Goal: Task Accomplishment & Management: Manage account settings

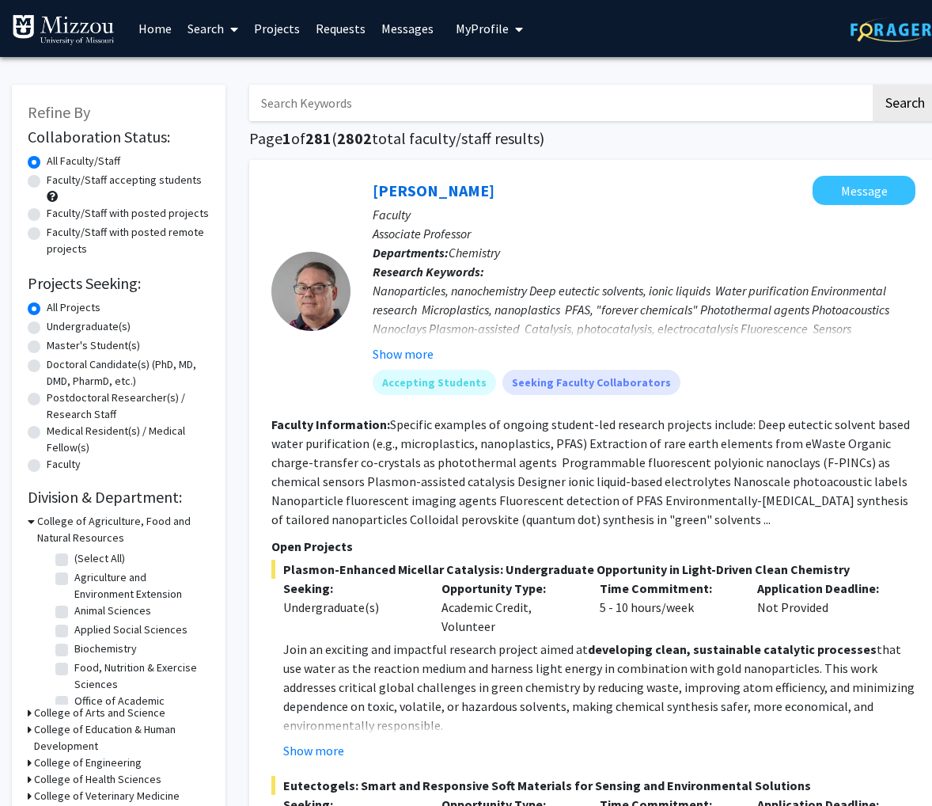
click at [479, 28] on span "My Profile" at bounding box center [482, 29] width 53 height 16
click at [528, 74] on span "[PERSON_NAME]" at bounding box center [554, 73] width 96 height 17
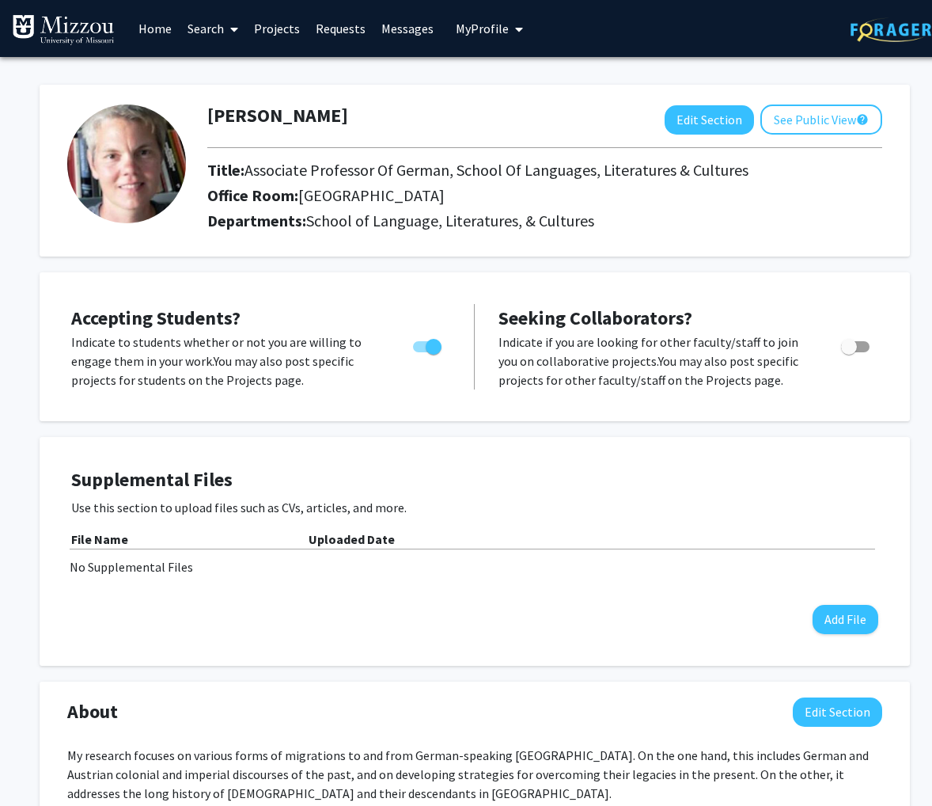
click at [193, 318] on span "Accepting Students?" at bounding box center [155, 317] width 169 height 25
click at [271, 27] on link "Projects" at bounding box center [277, 28] width 62 height 55
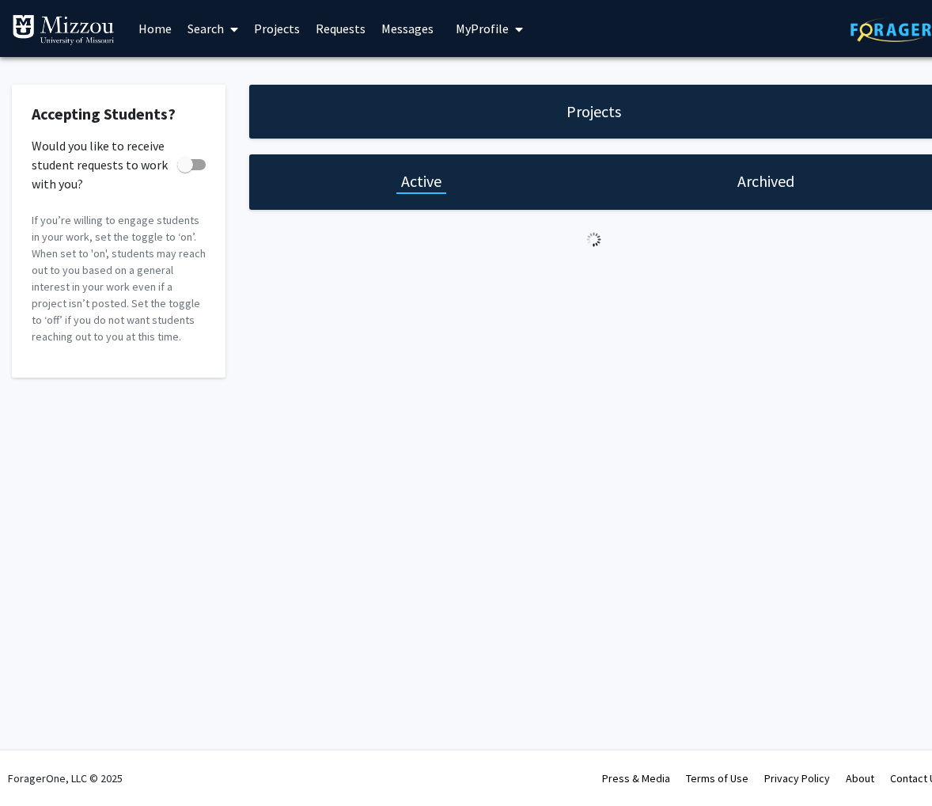
checkbox input "true"
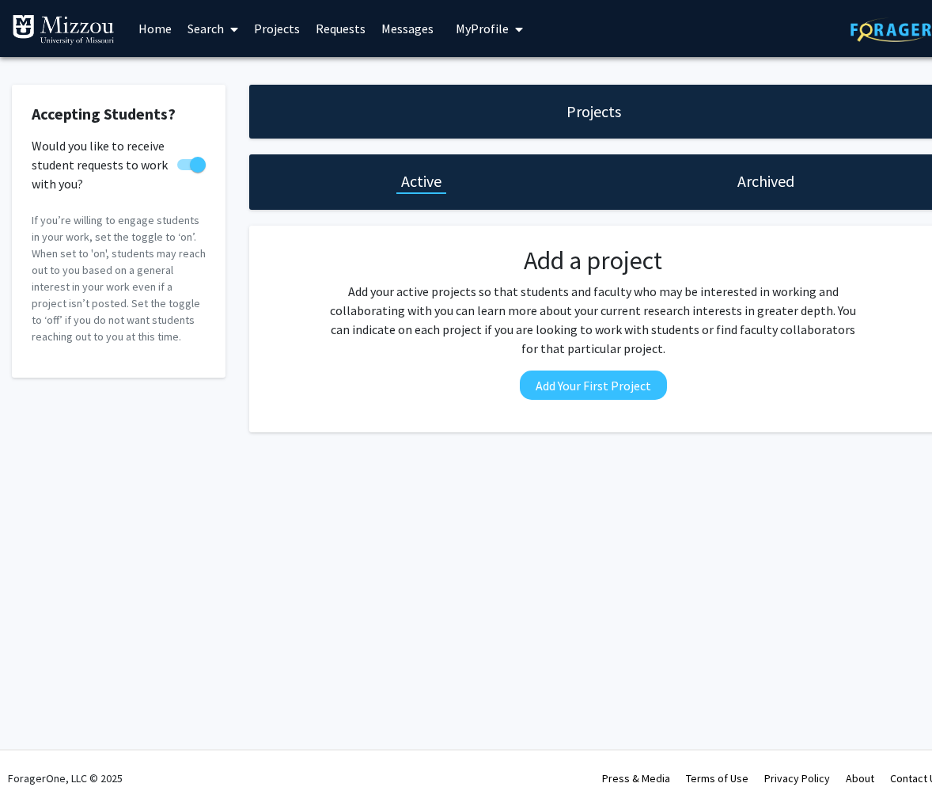
click at [344, 32] on link "Requests" at bounding box center [341, 28] width 66 height 55
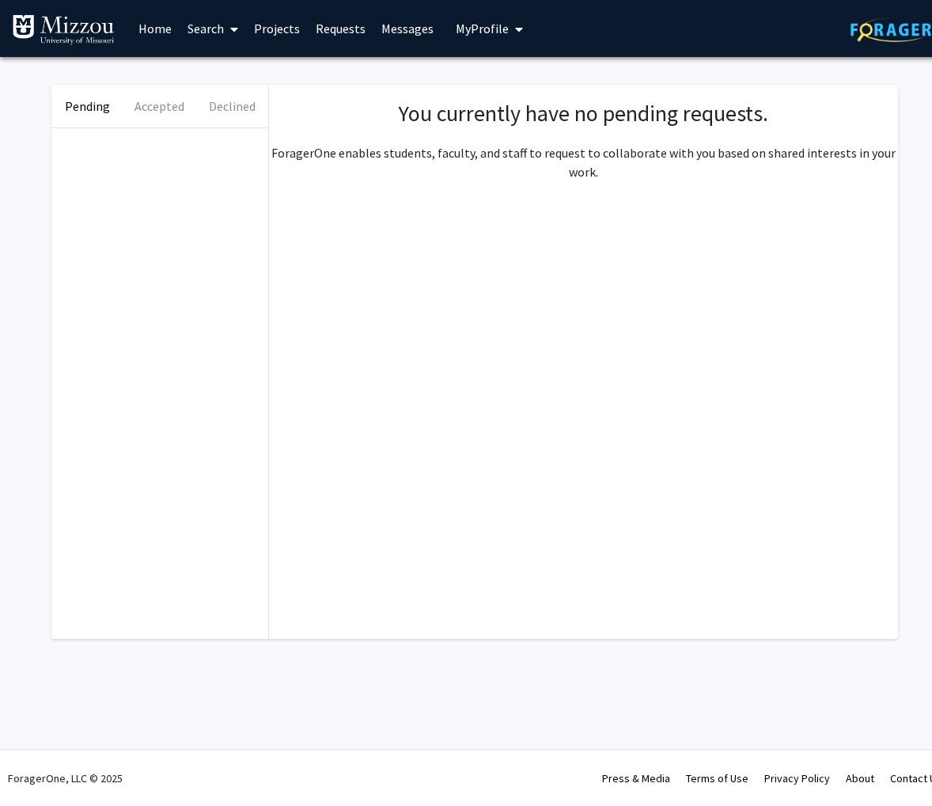
click at [398, 25] on link "Messages" at bounding box center [407, 28] width 68 height 55
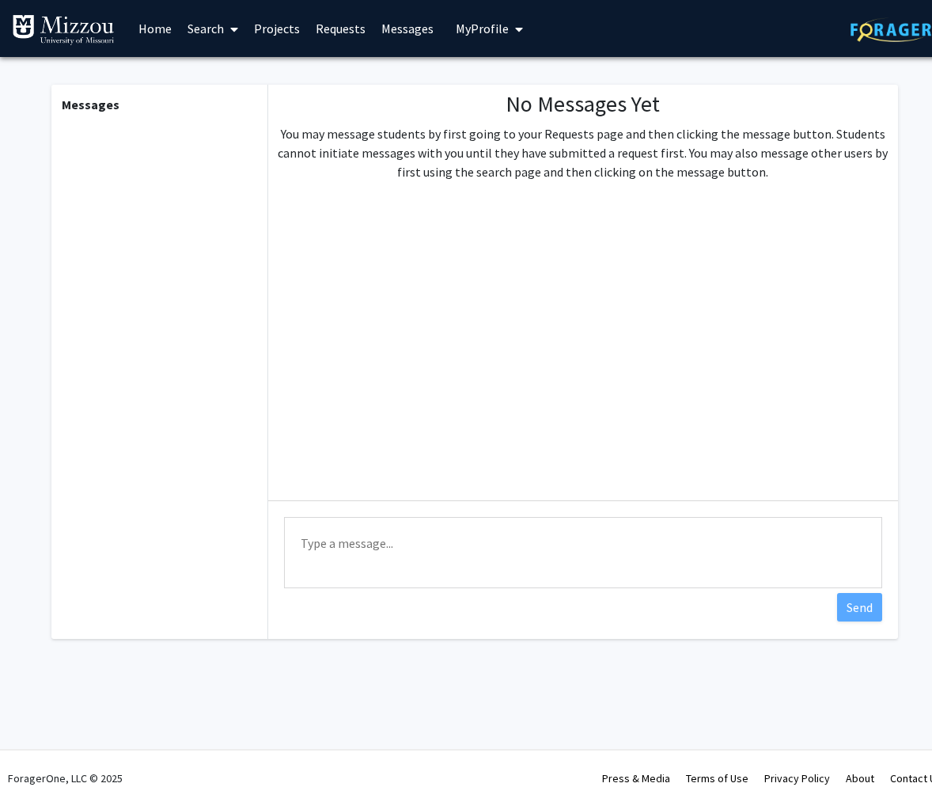
click at [456, 21] on span "My Profile" at bounding box center [482, 29] width 53 height 16
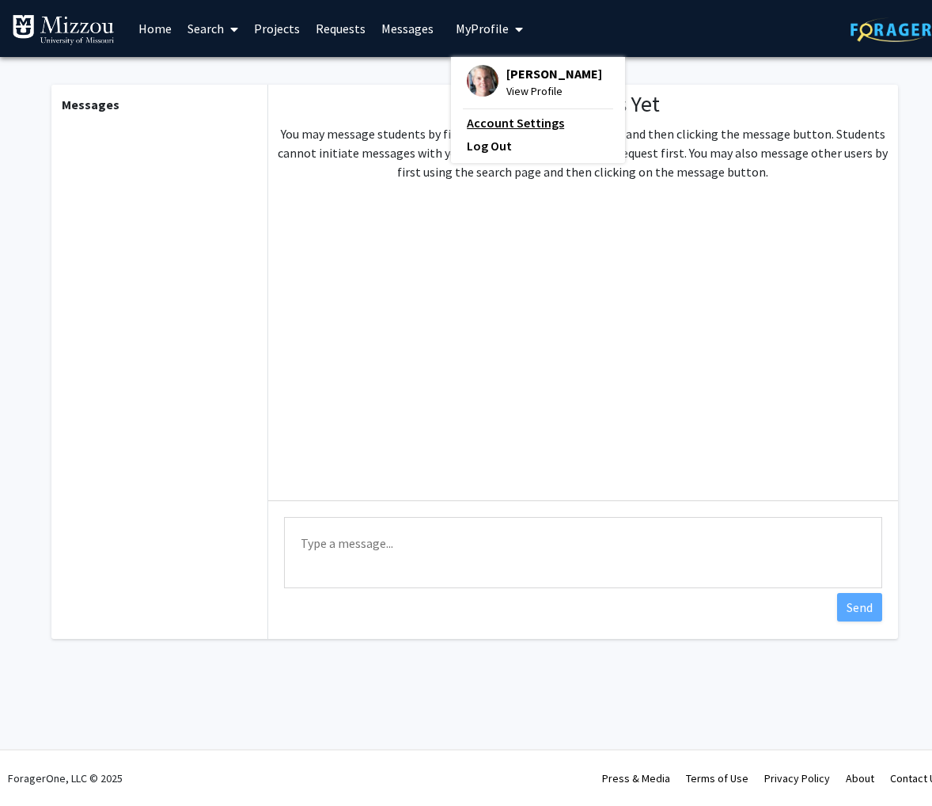
click at [490, 121] on link "Account Settings" at bounding box center [538, 122] width 142 height 19
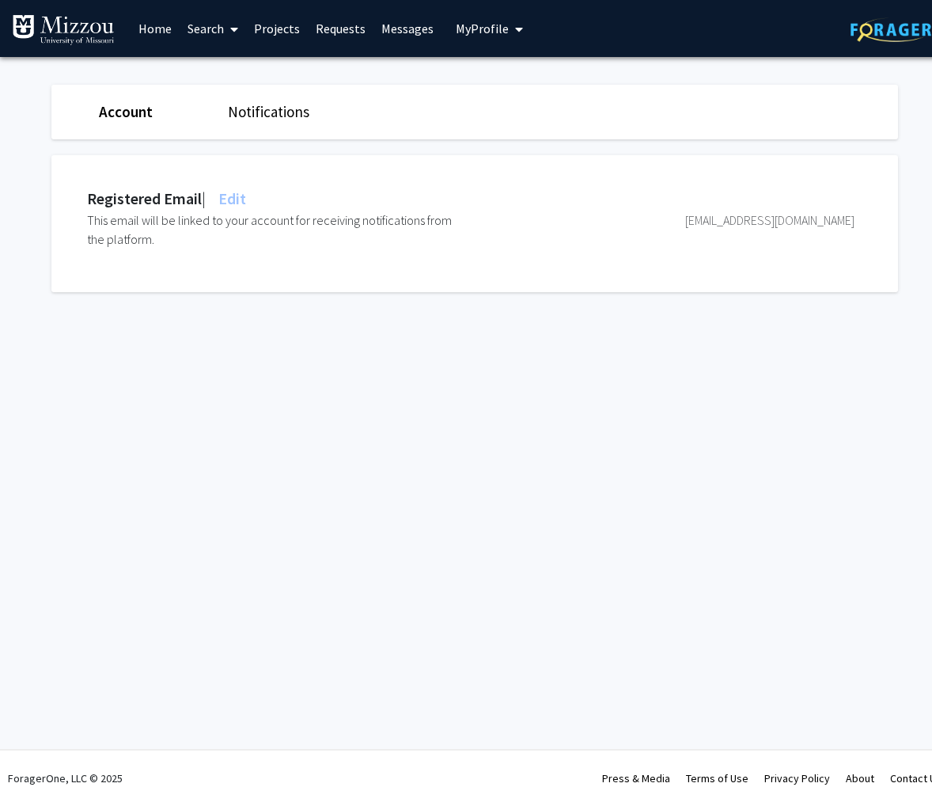
click at [281, 115] on link "Notifications" at bounding box center [269, 111] width 82 height 19
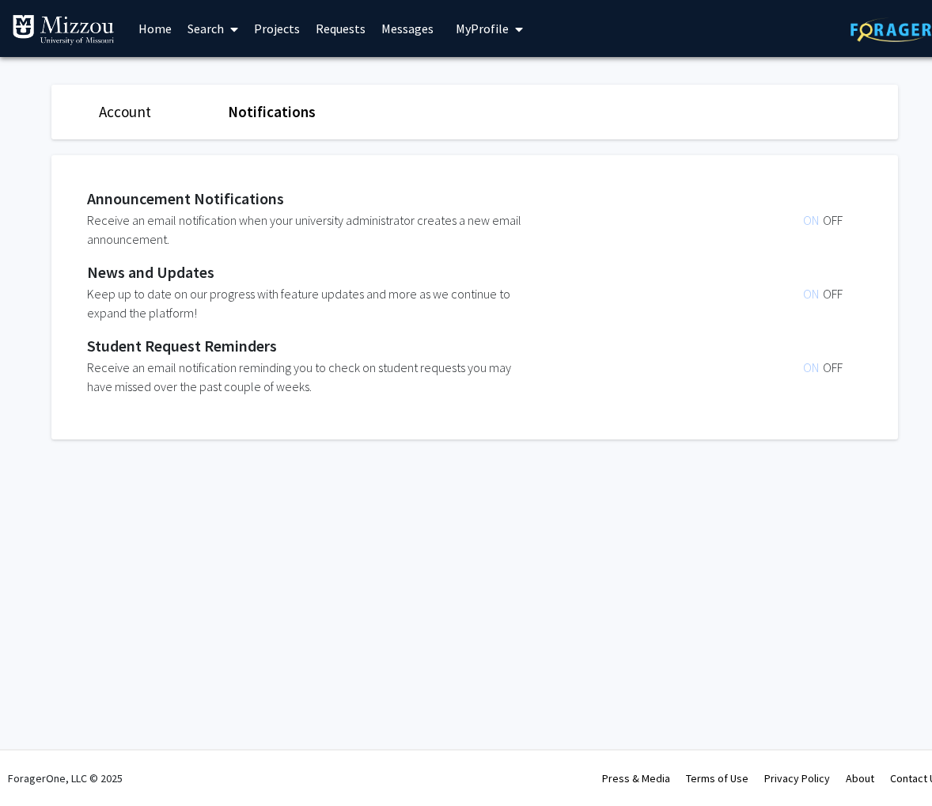
click at [153, 28] on link "Home" at bounding box center [155, 28] width 49 height 55
